Goal: Book appointment/travel/reservation

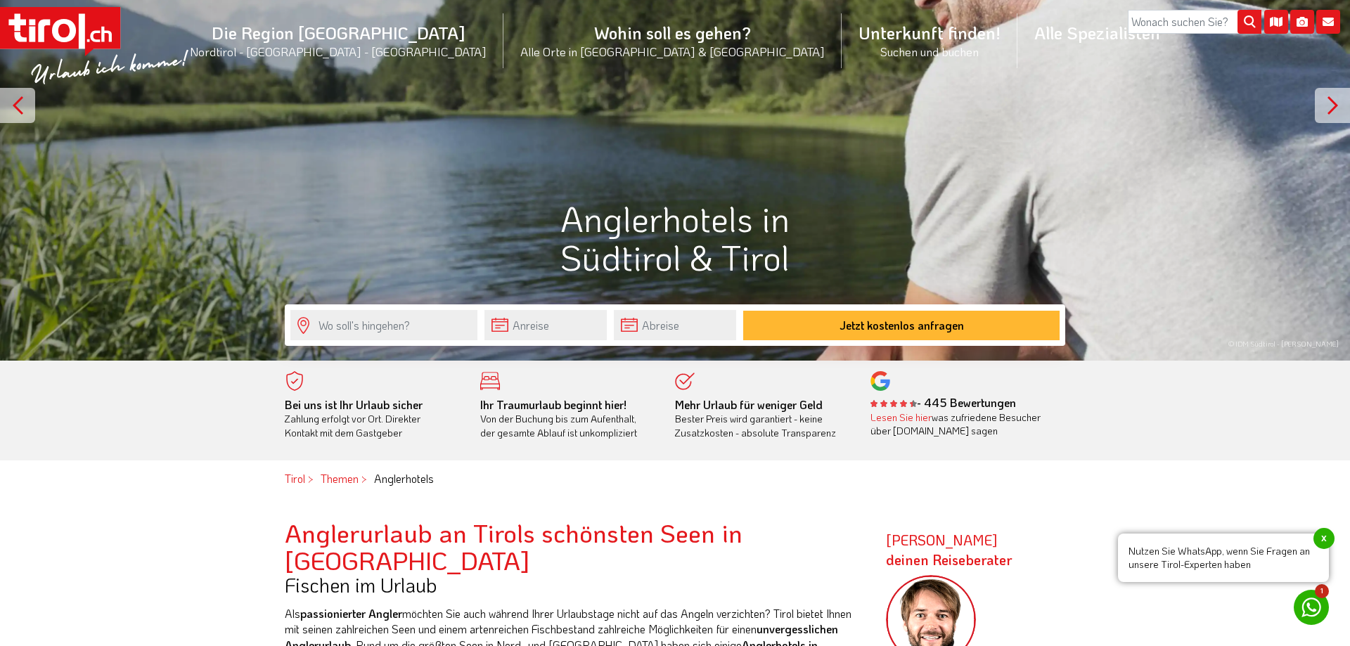
scroll to position [203, 0]
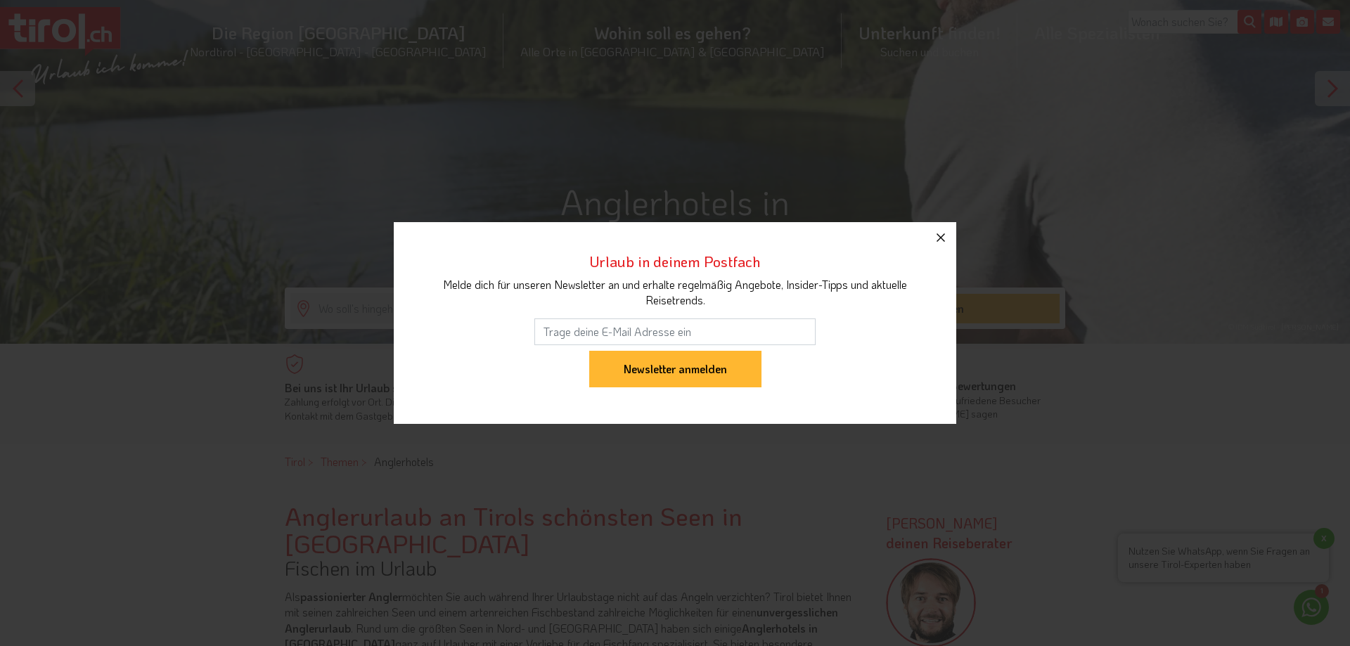
click at [942, 233] on icon "button" at bounding box center [940, 237] width 17 height 17
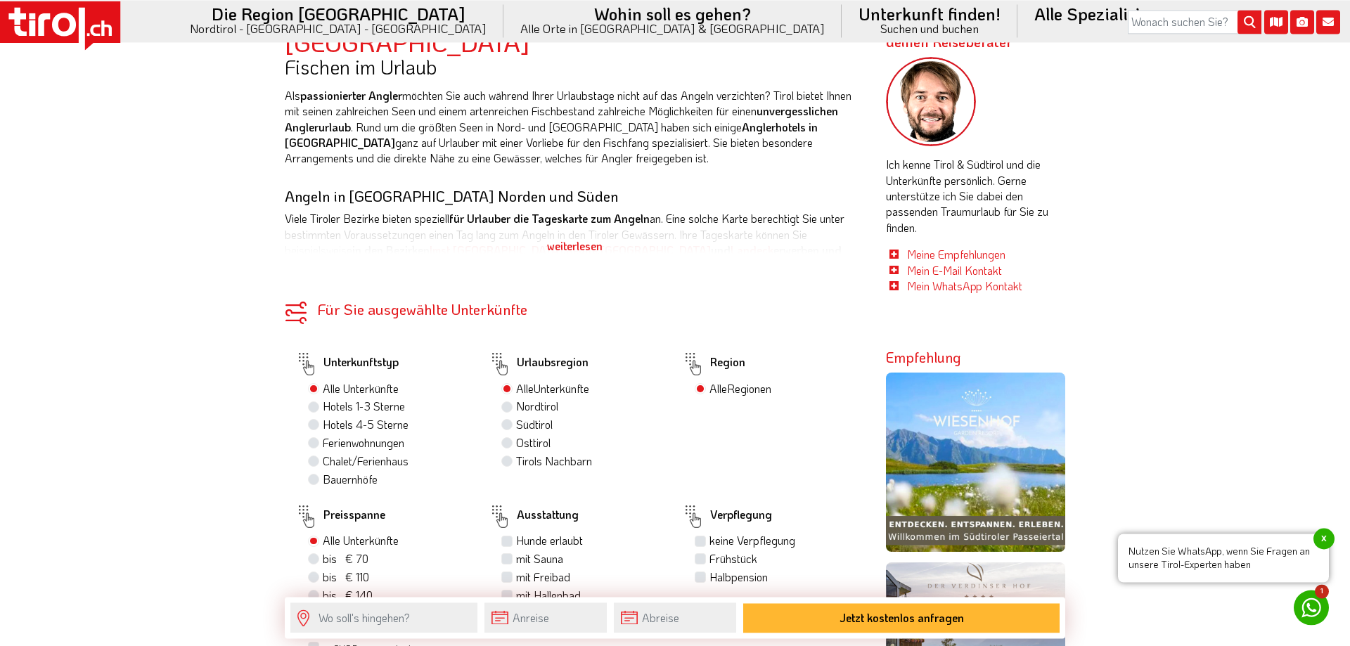
scroll to position [759, 0]
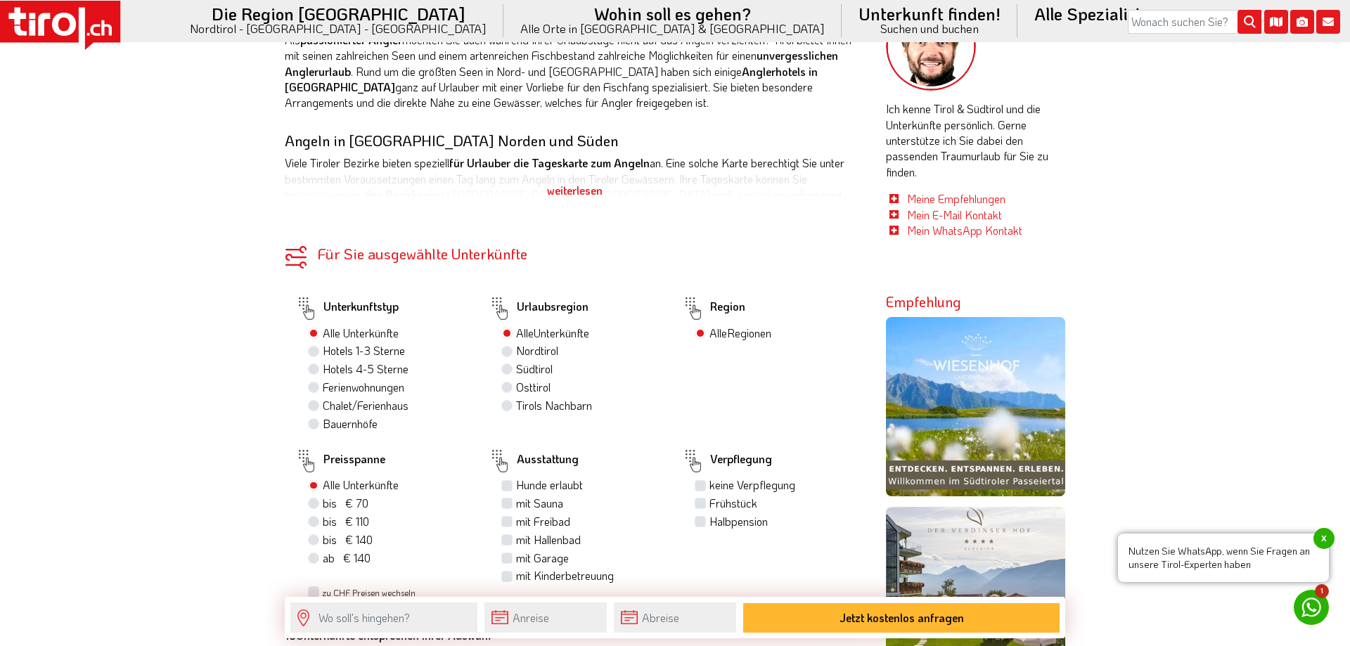
click at [323, 377] on label "Hotels 4-5 Sterne" at bounding box center [366, 368] width 86 height 15
click at [318, 373] on input "Hotels 4-5 Sterne" at bounding box center [315, 368] width 9 height 9
radio input "true"
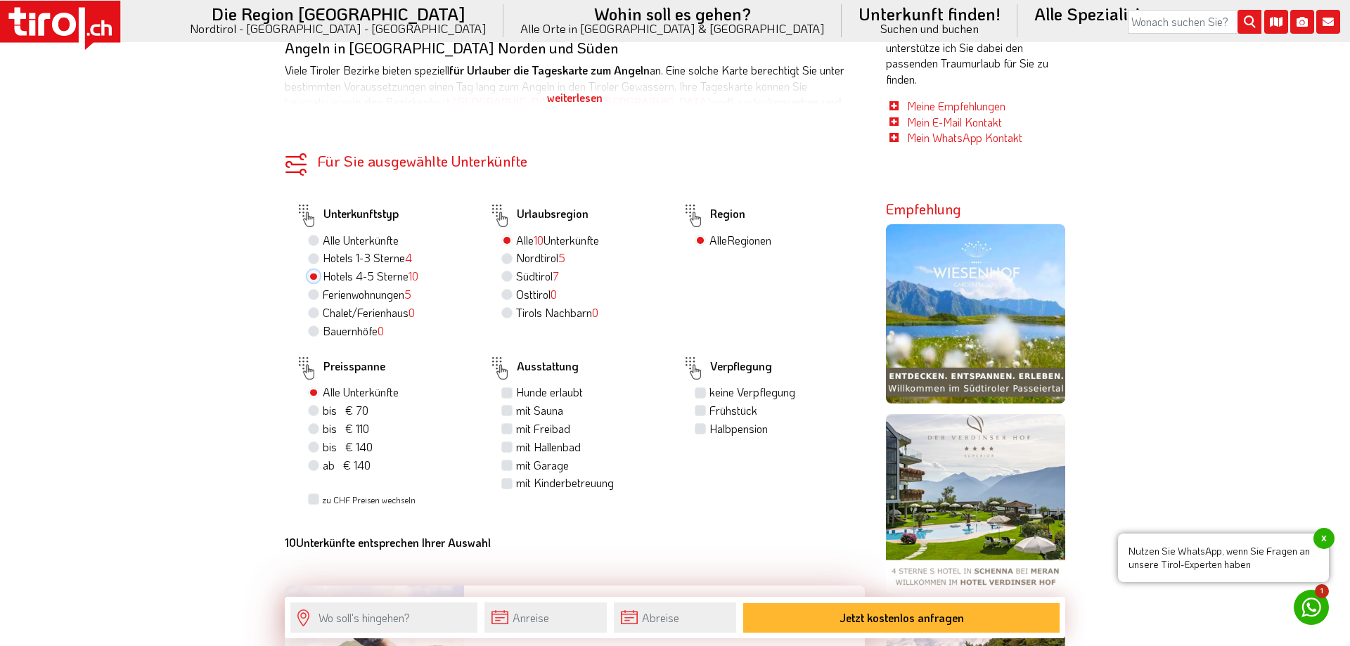
scroll to position [945, 0]
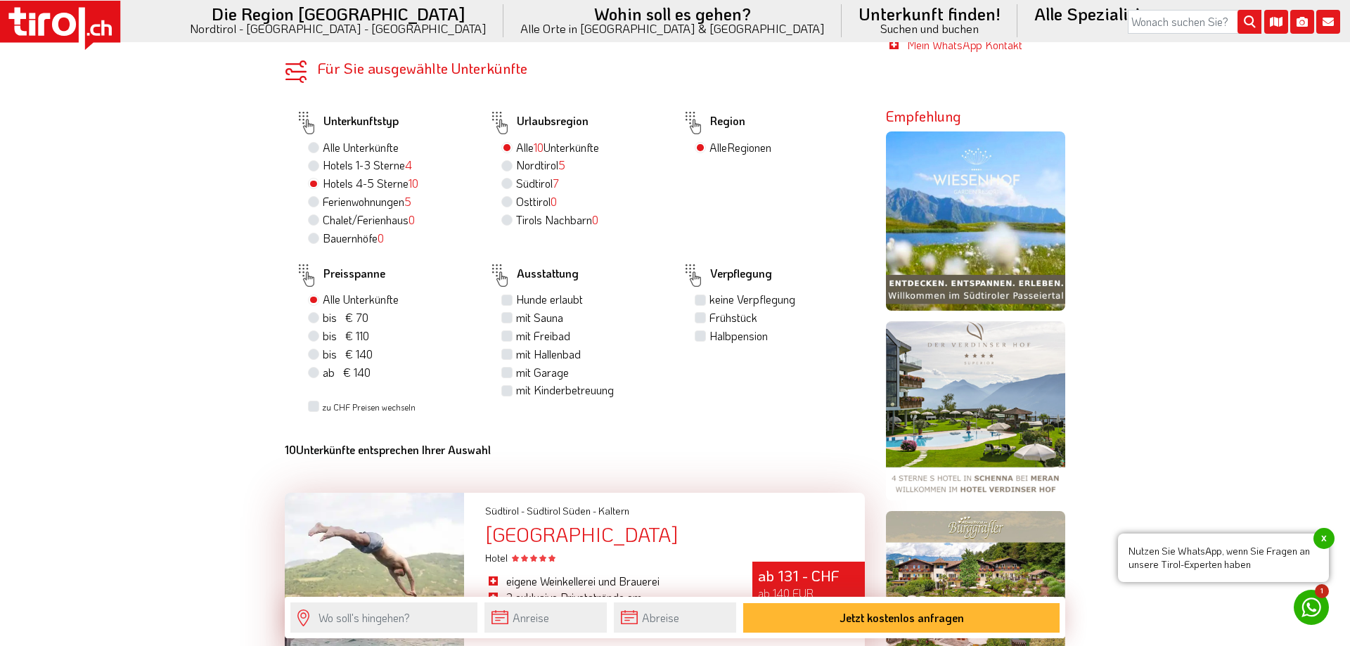
click at [709, 326] on label "Frühstück" at bounding box center [733, 317] width 48 height 15
click at [702, 322] on input "Frühstück" at bounding box center [702, 317] width 9 height 9
checkbox input "true"
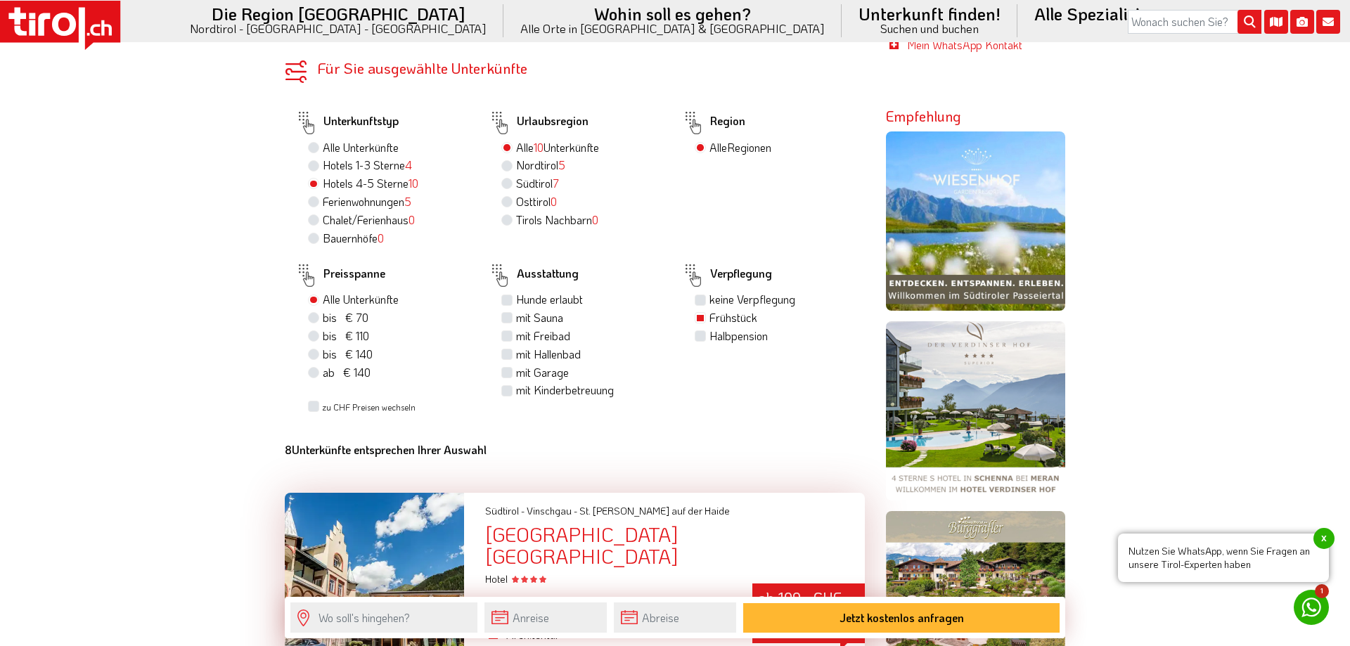
click at [516, 380] on label "mit Garage" at bounding box center [542, 372] width 53 height 15
click at [509, 377] on input "mit Garage" at bounding box center [508, 372] width 9 height 9
checkbox input "true"
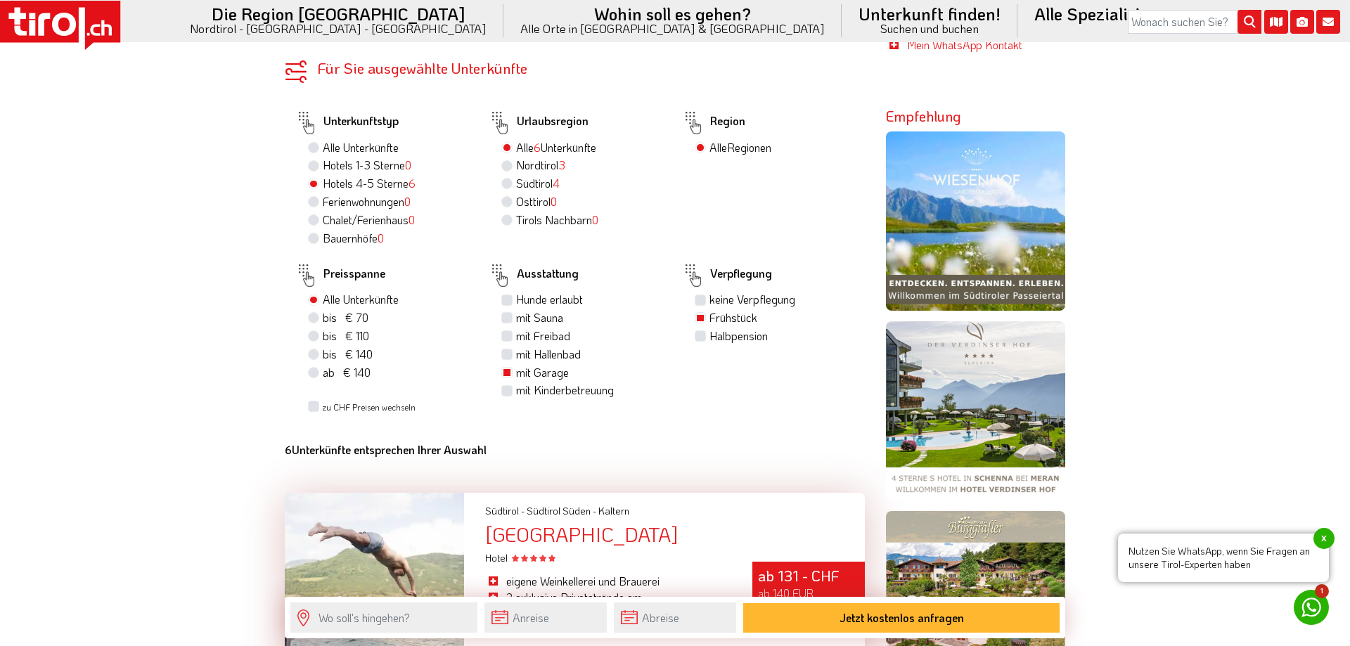
click at [516, 362] on label "mit Hallenbad" at bounding box center [548, 354] width 65 height 15
click at [509, 359] on input "mit Hallenbad" at bounding box center [508, 353] width 9 height 9
checkbox input "true"
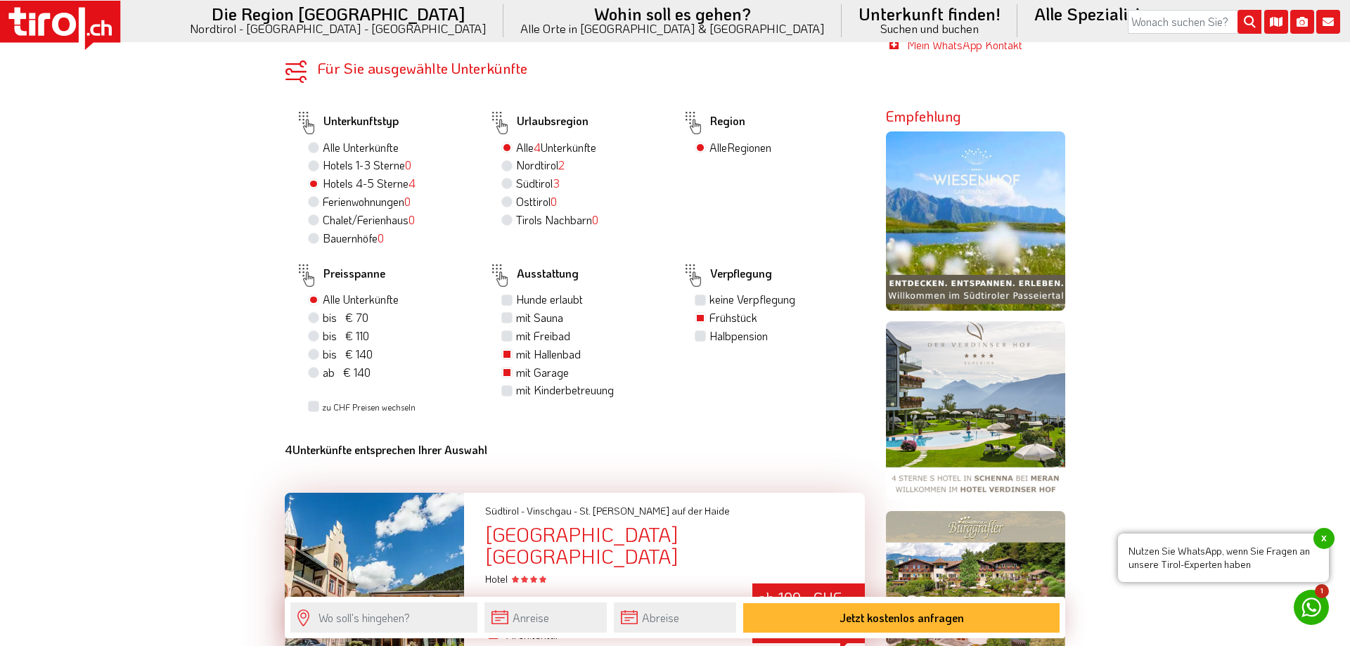
click at [516, 344] on label "mit Freibad" at bounding box center [543, 335] width 54 height 15
click at [510, 340] on input "mit Freibad" at bounding box center [508, 335] width 9 height 9
checkbox input "true"
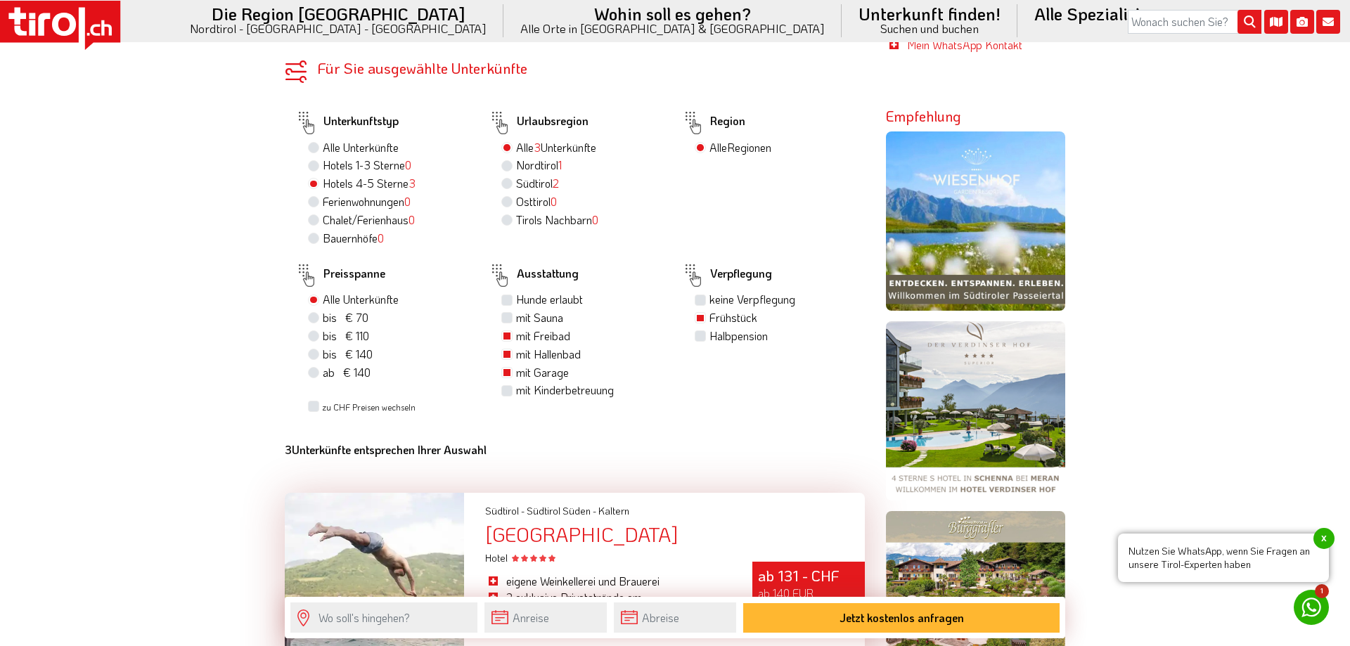
click at [516, 326] on label "mit Sauna" at bounding box center [539, 317] width 47 height 15
click at [508, 322] on input "mit Sauna" at bounding box center [508, 317] width 9 height 9
checkbox input "true"
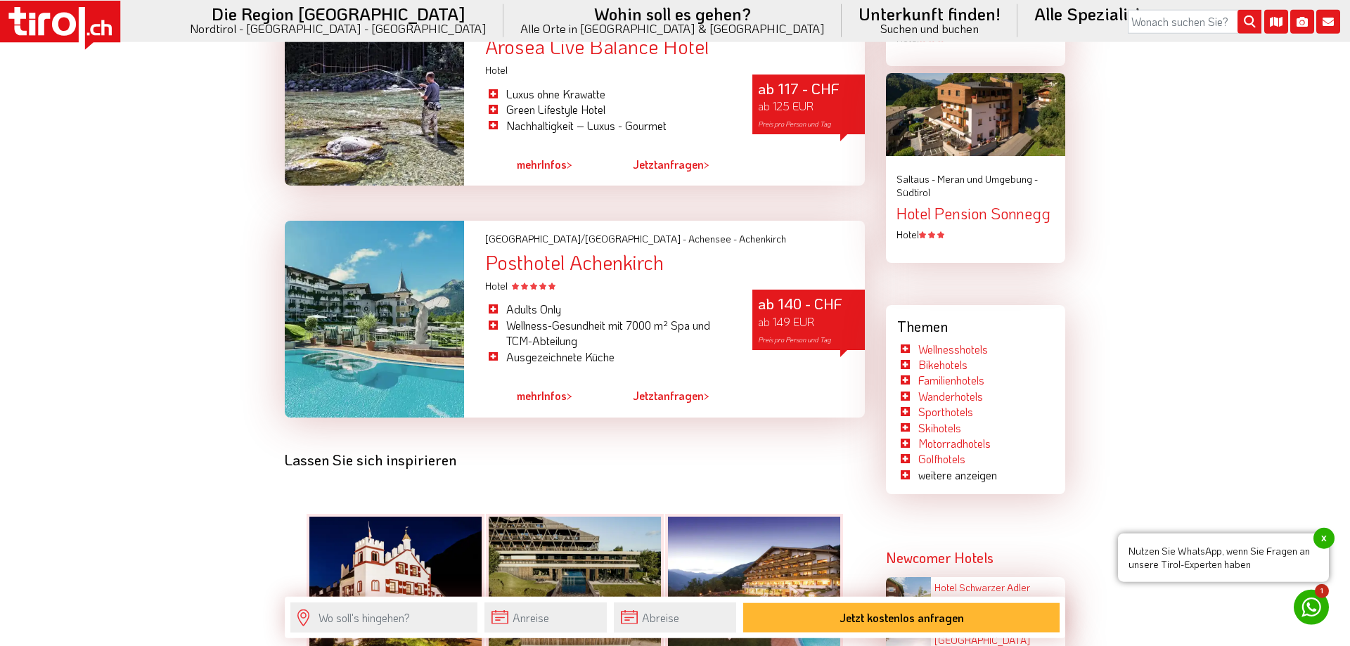
scroll to position [2059, 0]
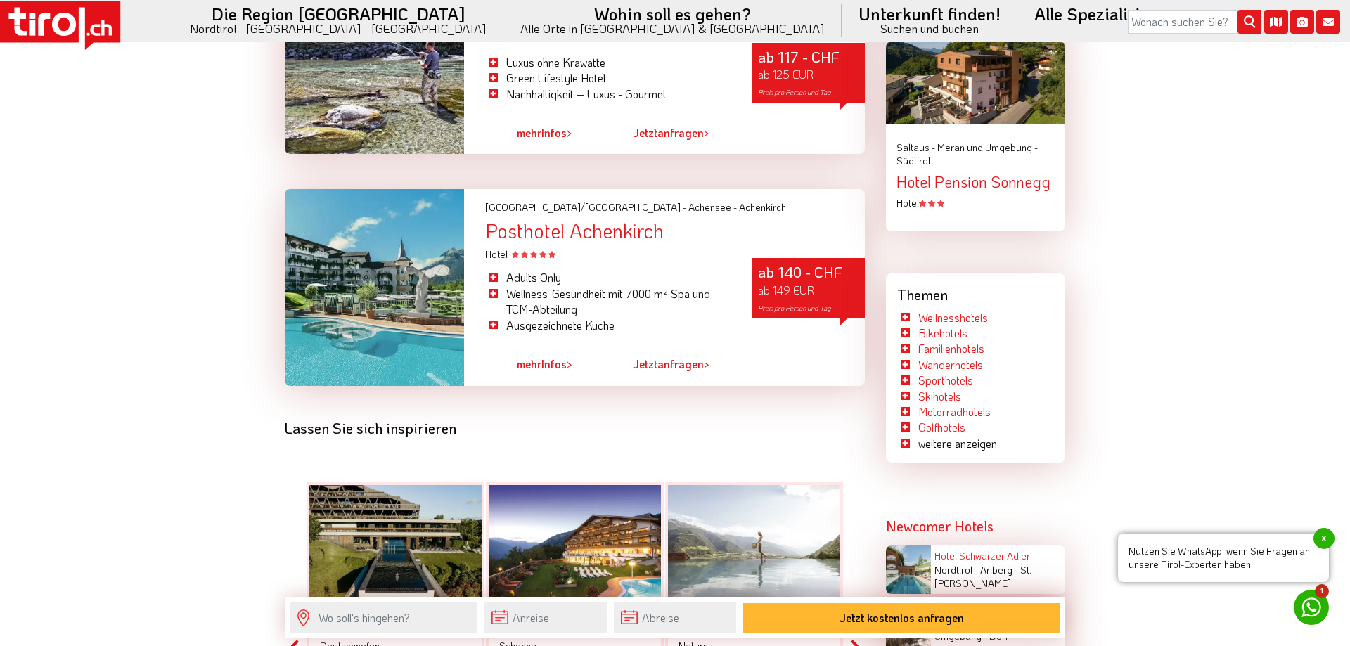
click at [584, 242] on div "Posthotel Achenkirch" at bounding box center [675, 231] width 380 height 22
